Goal: Task Accomplishment & Management: Use online tool/utility

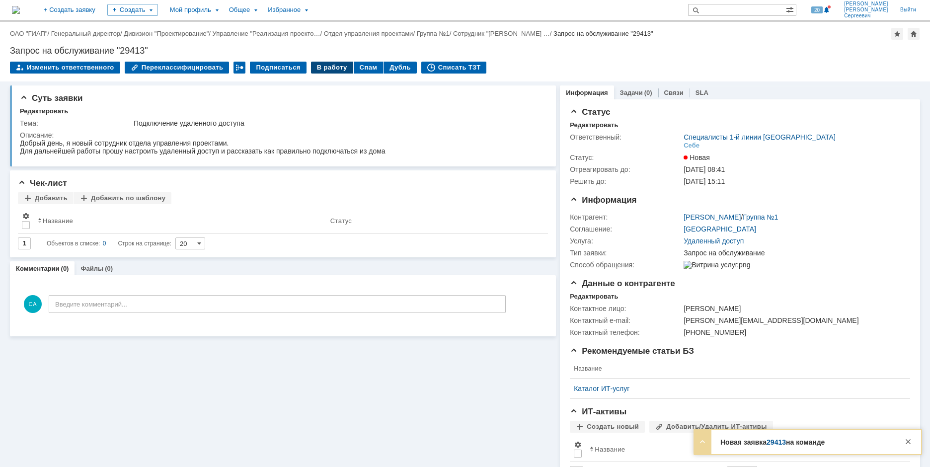
click at [324, 68] on div "В работу" at bounding box center [332, 68] width 42 height 12
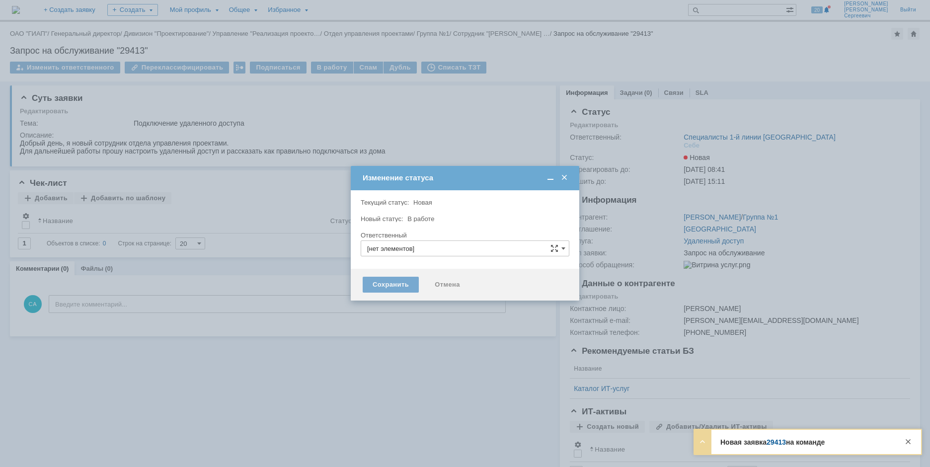
type input "Специалисты 1-й линии [GEOGRAPHIC_DATA]"
type input "[PERSON_NAME]"
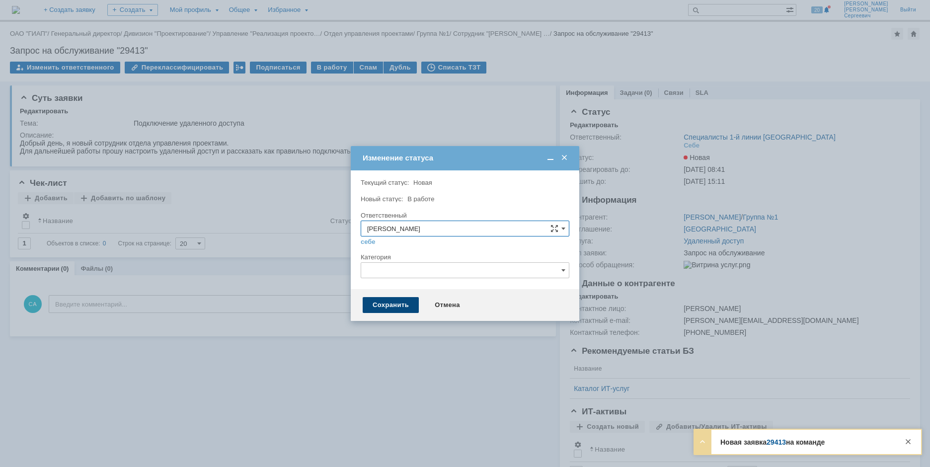
click at [376, 302] on div "Сохранить" at bounding box center [391, 305] width 56 height 16
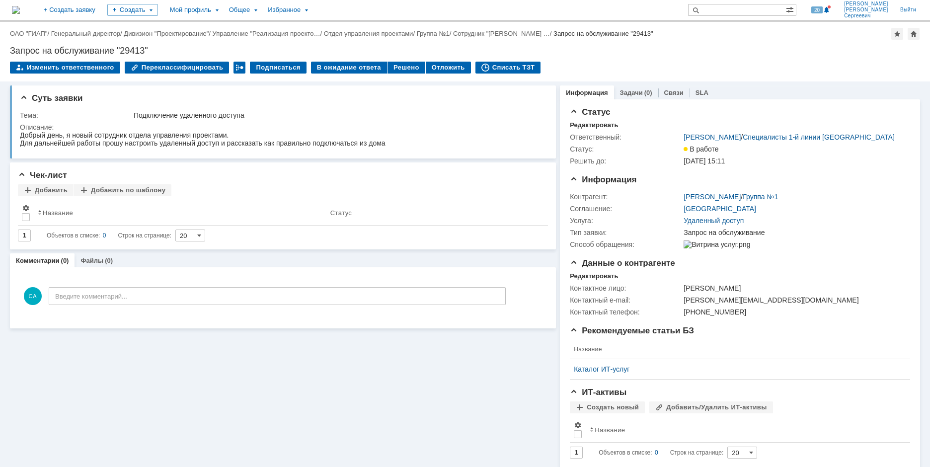
drag, startPoint x: 918, startPoint y: 367, endPoint x: 927, endPoint y: 371, distance: 10.2
click at [918, 367] on div "Суть заявки Тема: Подключение удаленного доступа Описание: Чек-лист Добавить До…" at bounding box center [465, 304] width 930 height 445
click at [497, 66] on div "Списать ТЗТ" at bounding box center [509, 68] width 66 height 12
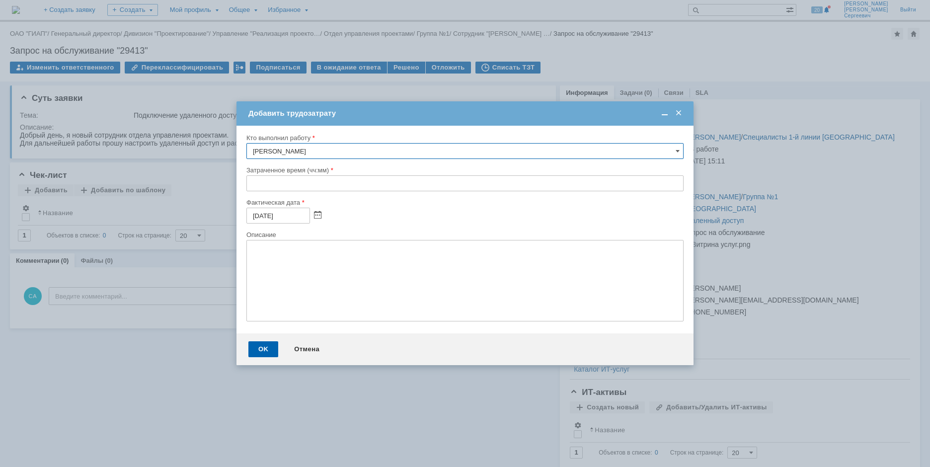
click at [248, 183] on input "text" at bounding box center [465, 183] width 437 height 16
type input "00:10"
click at [253, 351] on div "OK" at bounding box center [263, 349] width 30 height 16
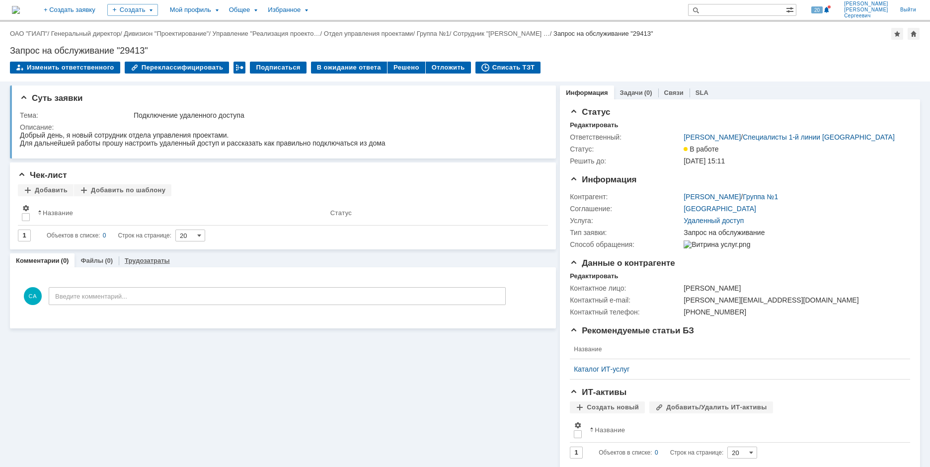
click at [161, 263] on link "Трудозатраты" at bounding box center [147, 260] width 45 height 7
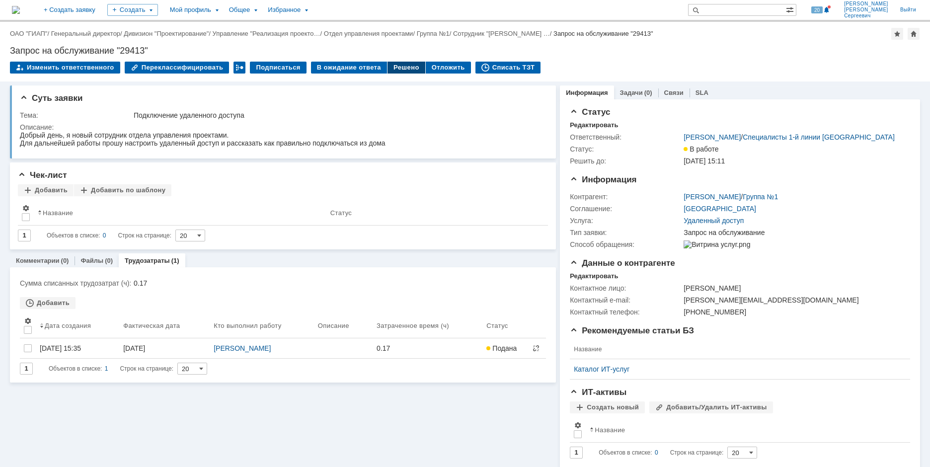
click at [405, 70] on div "Решено" at bounding box center [407, 68] width 38 height 12
